Goal: Browse casually

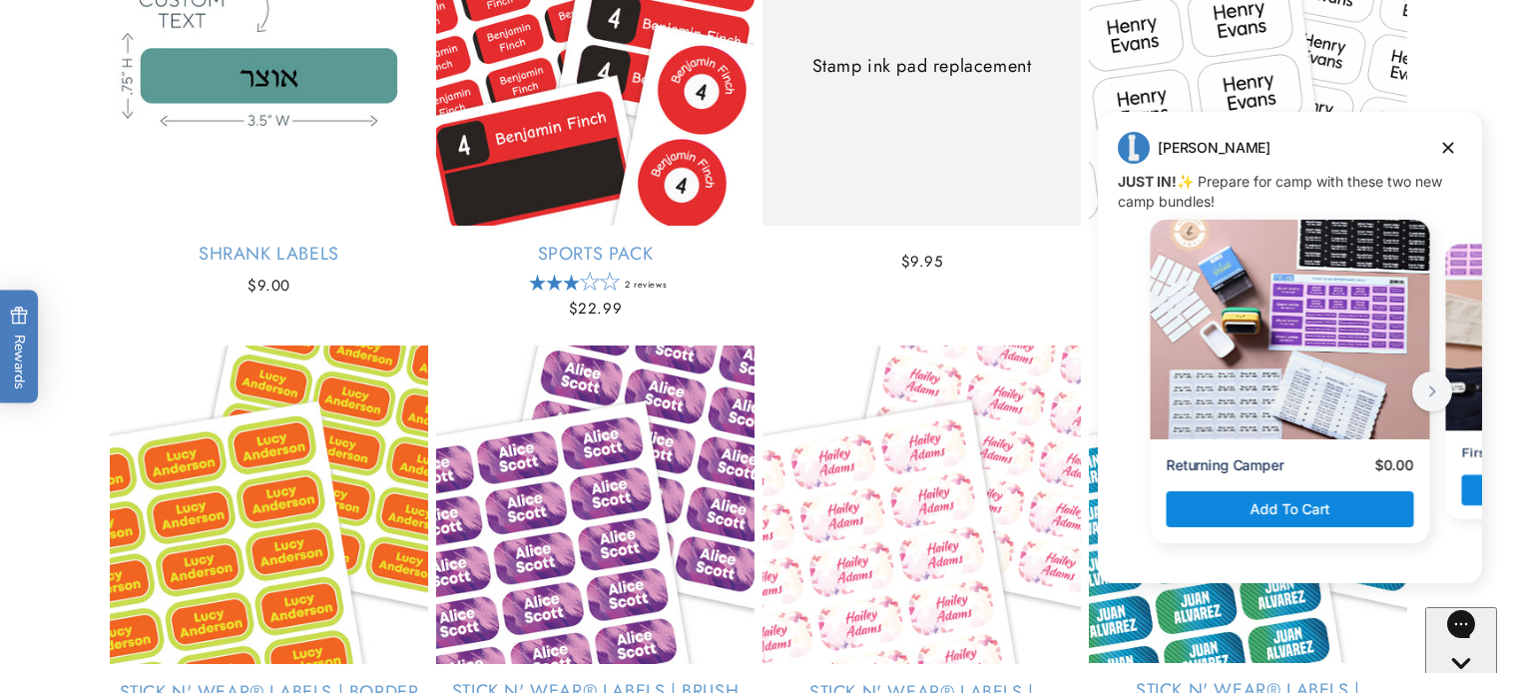
scroll to position [4405, 0]
